Goal: Information Seeking & Learning: Find contact information

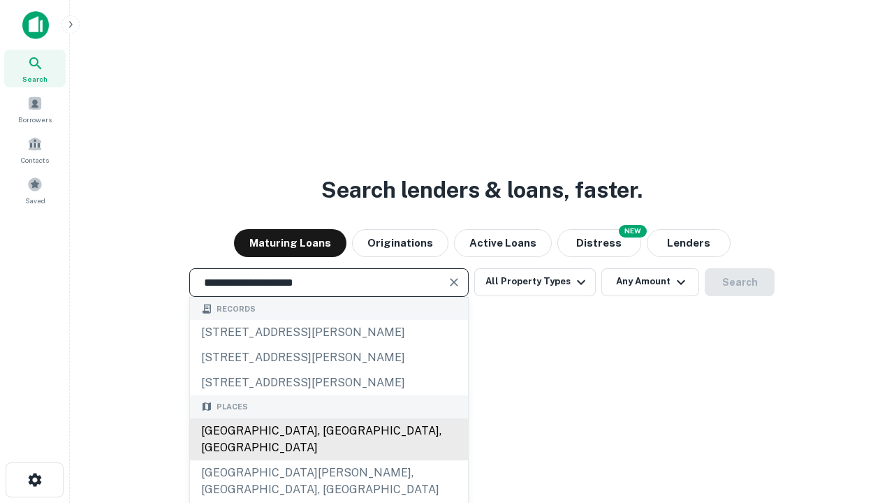
click at [328, 460] on div "[GEOGRAPHIC_DATA], [GEOGRAPHIC_DATA], [GEOGRAPHIC_DATA]" at bounding box center [329, 439] width 278 height 42
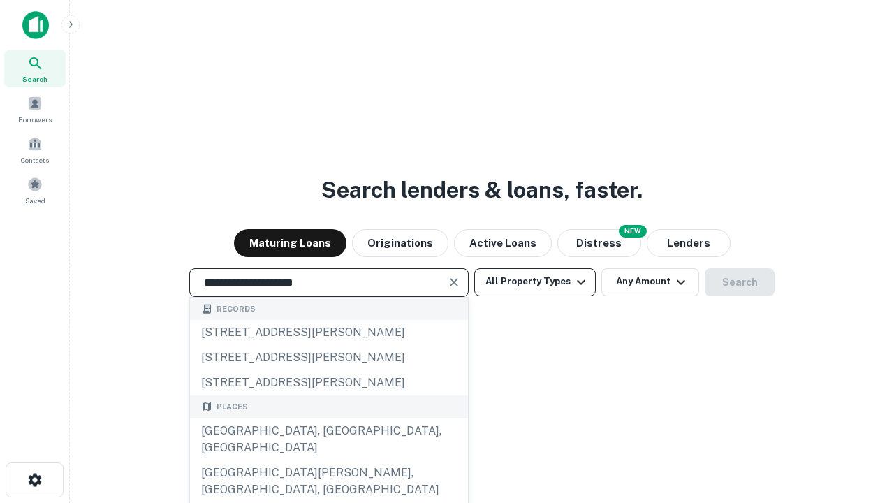
click at [535, 281] on button "All Property Types" at bounding box center [534, 282] width 121 height 28
type input "**********"
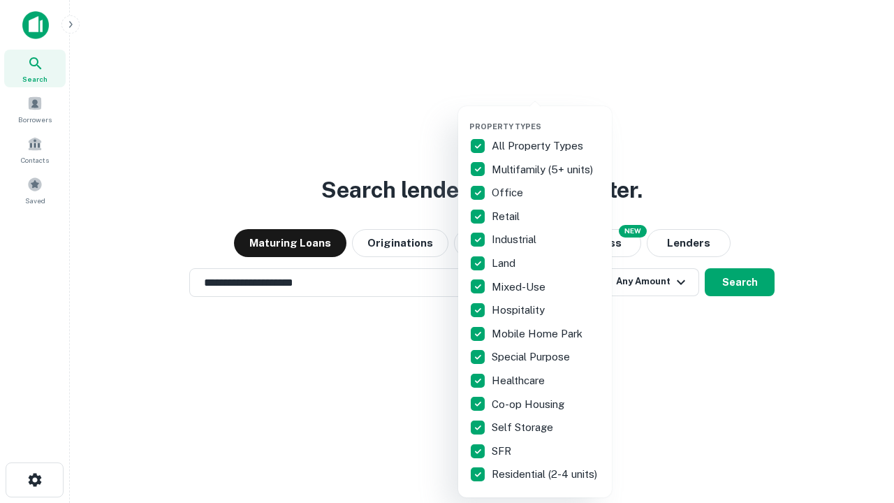
click at [546, 117] on button "button" at bounding box center [546, 117] width 154 height 1
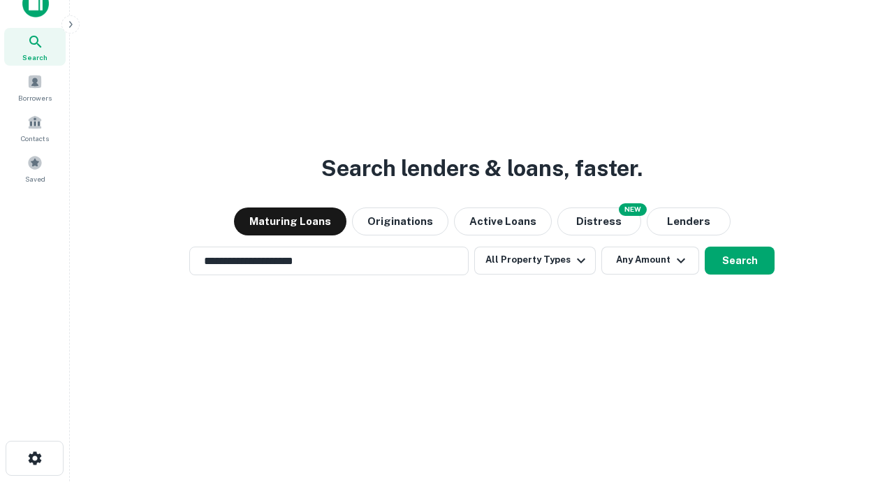
scroll to position [8, 168]
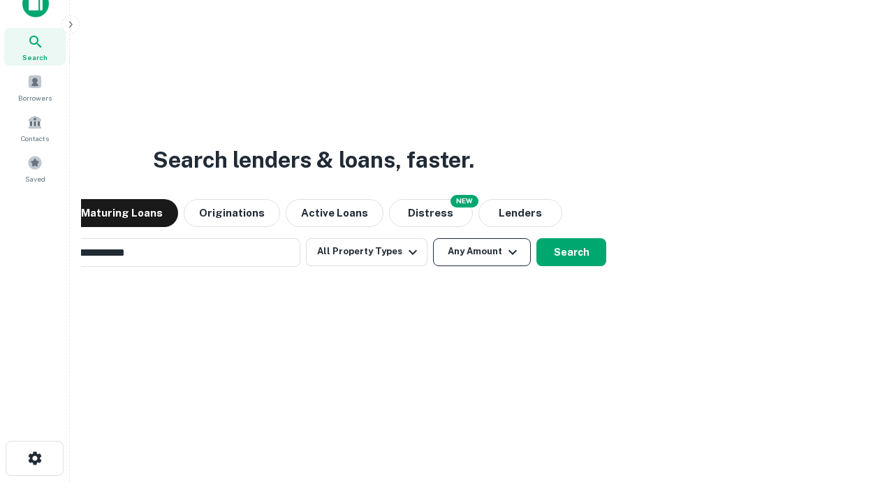
click at [433, 238] on button "Any Amount" at bounding box center [482, 252] width 98 height 28
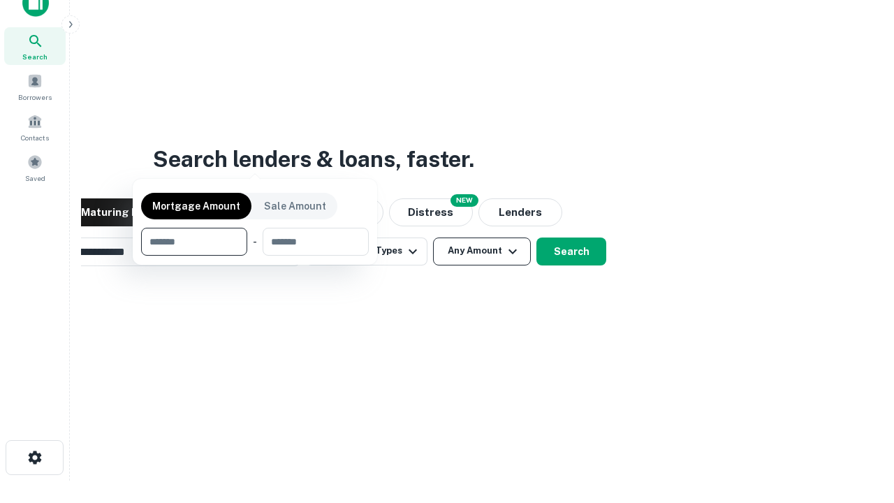
scroll to position [101, 395]
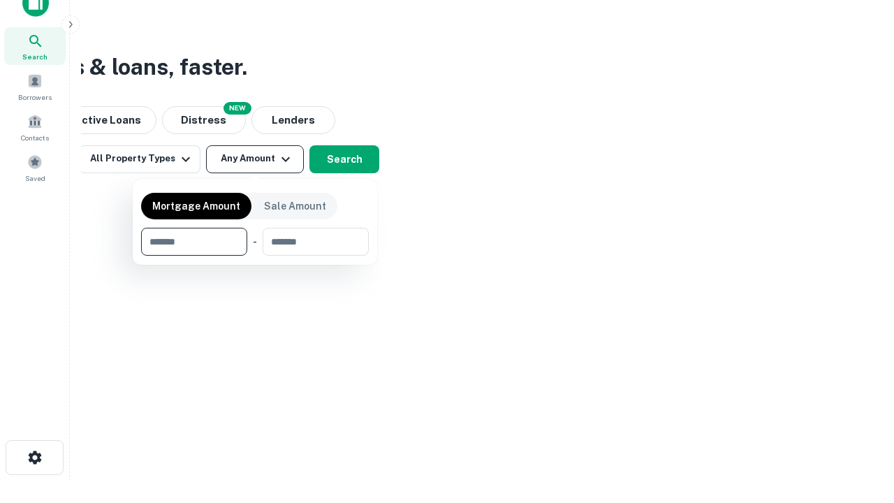
type input "*******"
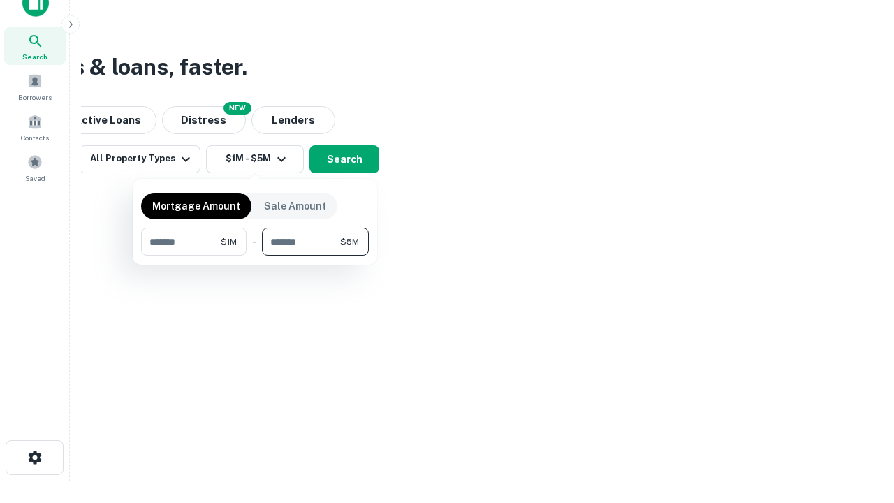
type input "*******"
click at [255, 256] on button "button" at bounding box center [255, 256] width 228 height 1
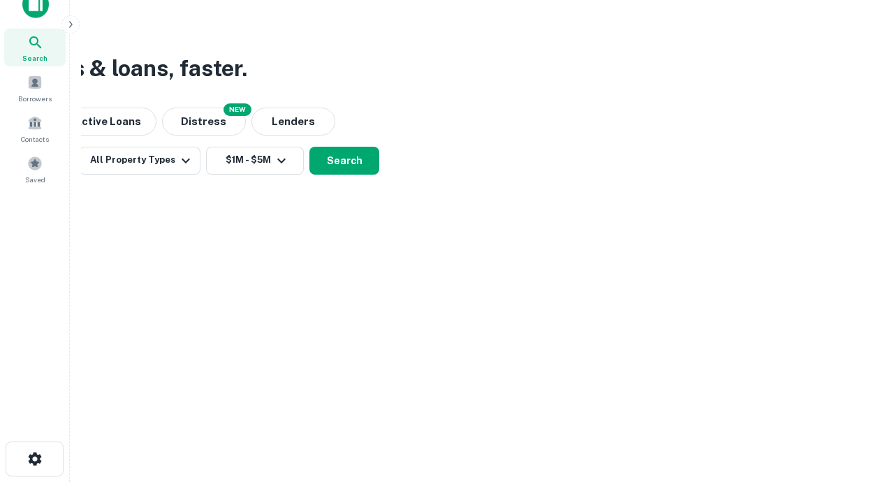
scroll to position [8, 258]
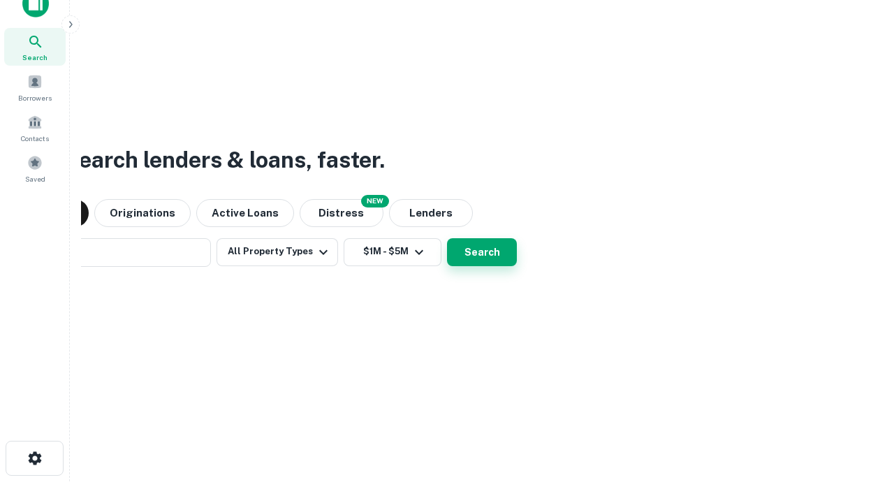
click at [447, 238] on button "Search" at bounding box center [482, 252] width 70 height 28
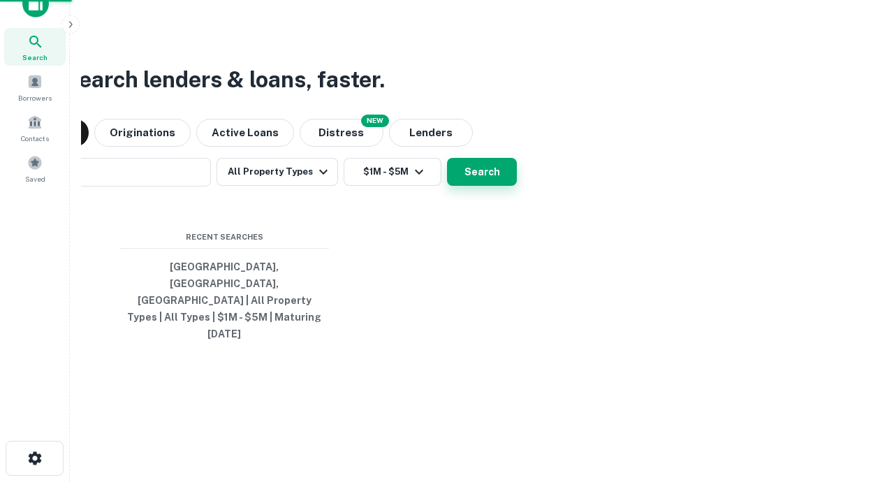
scroll to position [37, 395]
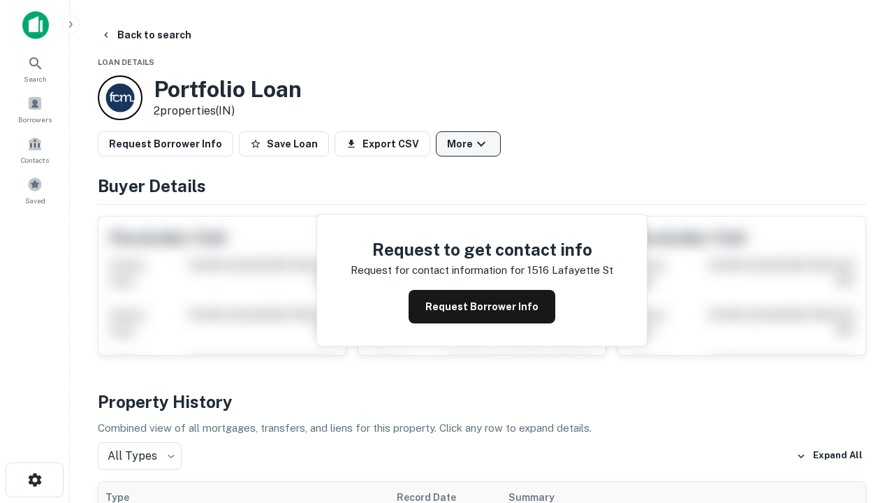
click at [468, 144] on button "More" at bounding box center [468, 143] width 65 height 25
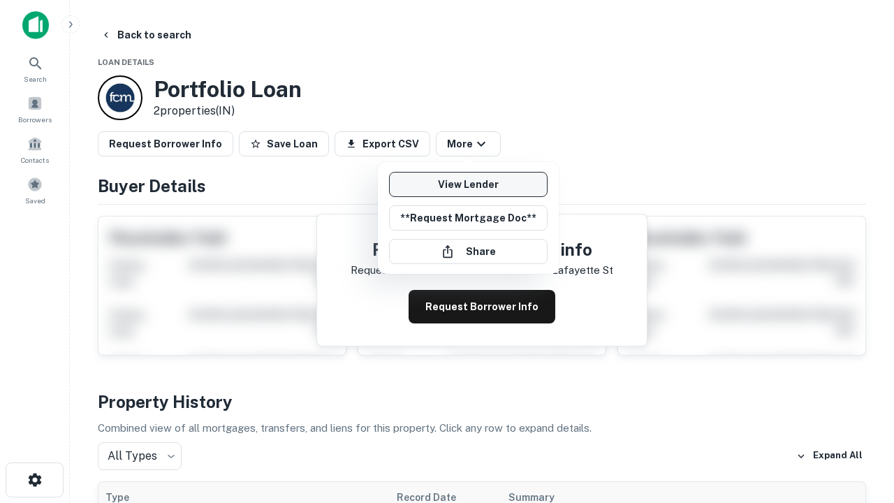
click at [468, 184] on link "View Lender" at bounding box center [468, 184] width 158 height 25
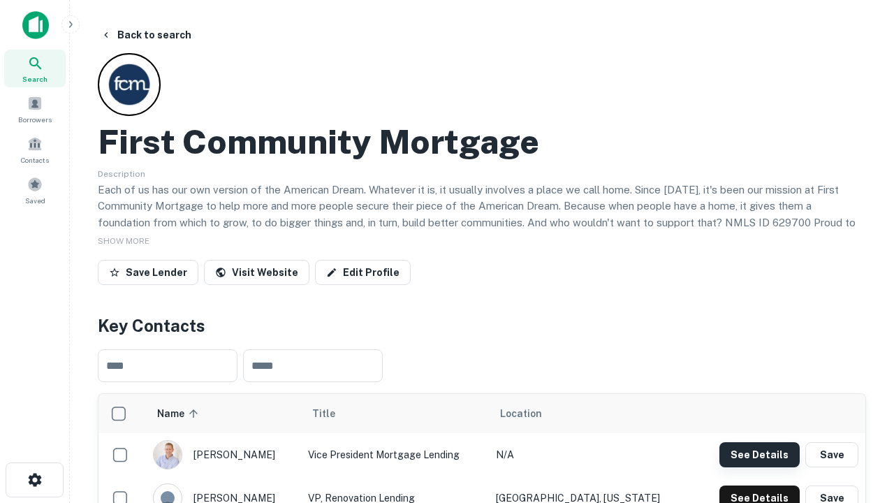
click at [759, 454] on button "See Details" at bounding box center [759, 454] width 80 height 25
